Goal: Transaction & Acquisition: Purchase product/service

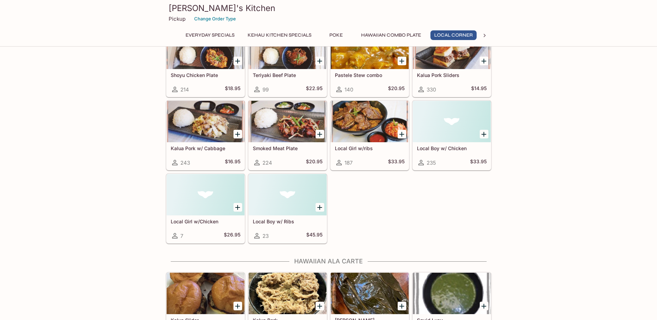
scroll to position [0, 1]
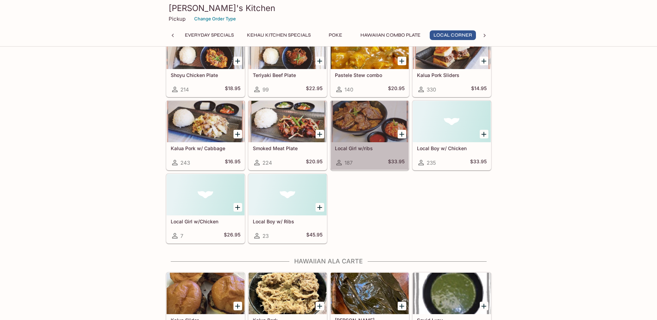
click at [351, 113] on div at bounding box center [370, 121] width 78 height 41
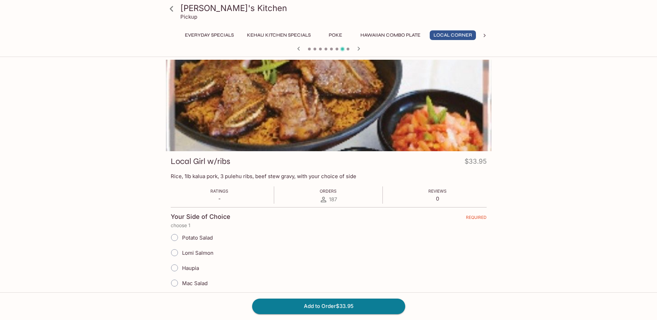
scroll to position [0, 1]
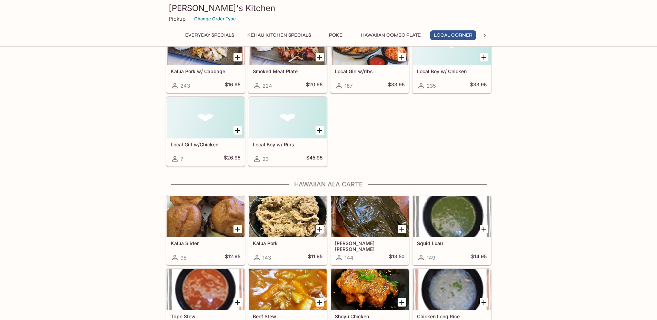
scroll to position [0, 1]
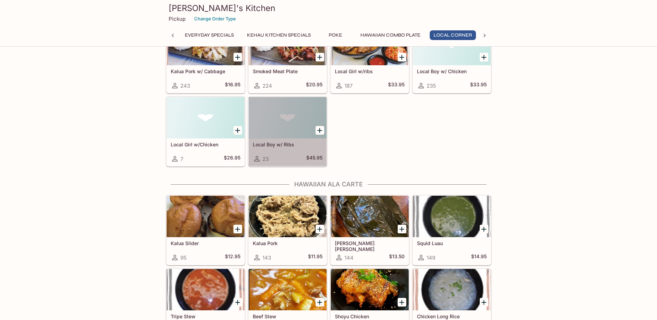
click at [267, 134] on div at bounding box center [288, 117] width 78 height 41
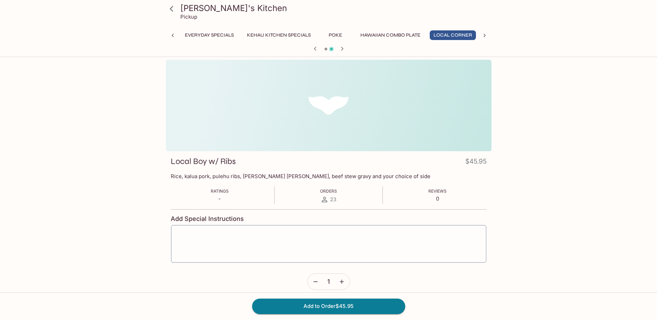
scroll to position [0, 1]
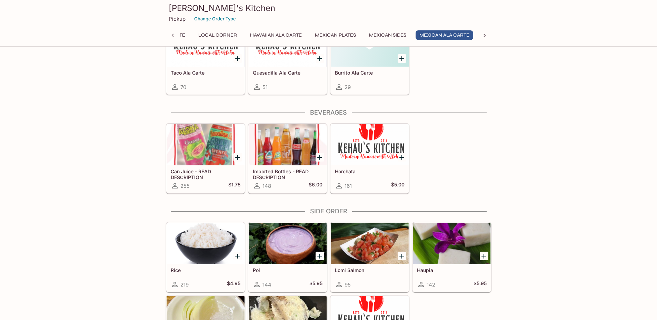
scroll to position [1468, 0]
